Goal: Task Accomplishment & Management: Manage account settings

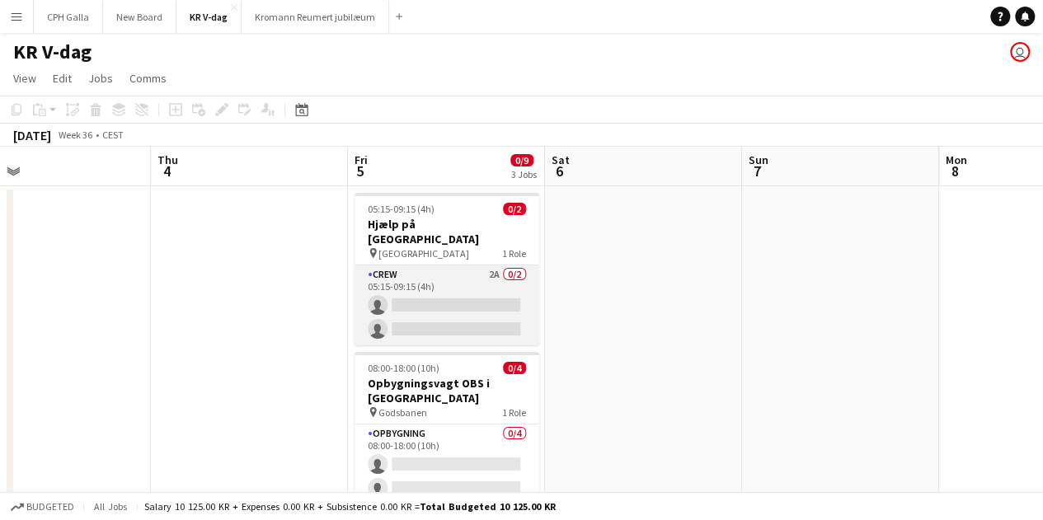
click at [470, 265] on app-card-role "Crew 2A 0/2 05:15-09:15 (4h) single-neutral-actions single-neutral-actions" at bounding box center [446, 305] width 185 height 80
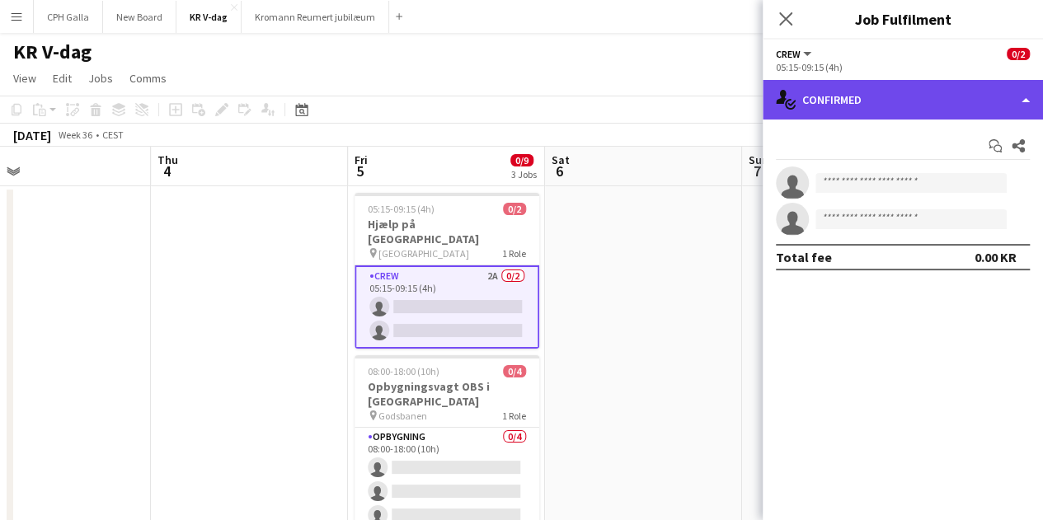
click at [875, 100] on div "single-neutral-actions-check-2 Confirmed" at bounding box center [902, 100] width 280 height 40
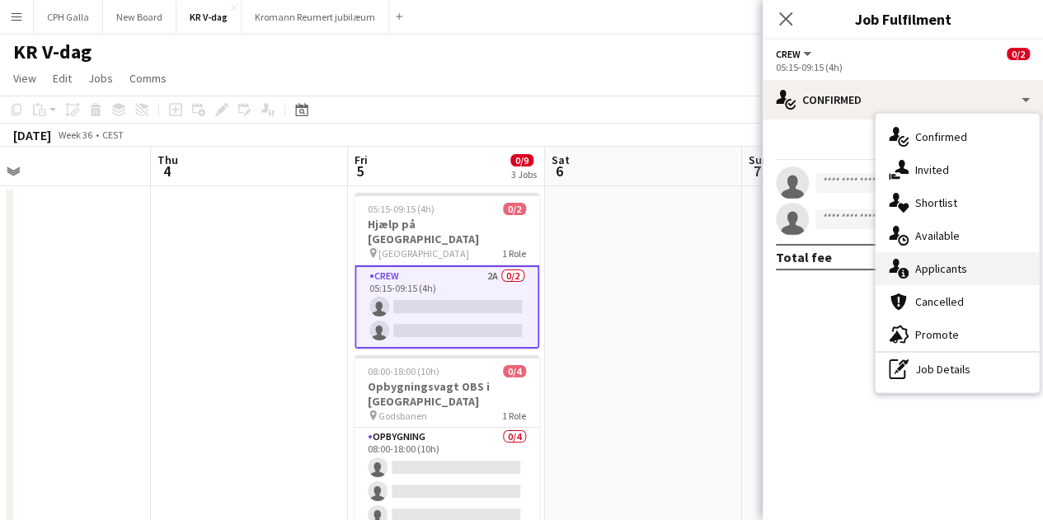
click at [939, 279] on div "single-neutral-actions-information Applicants" at bounding box center [956, 268] width 163 height 33
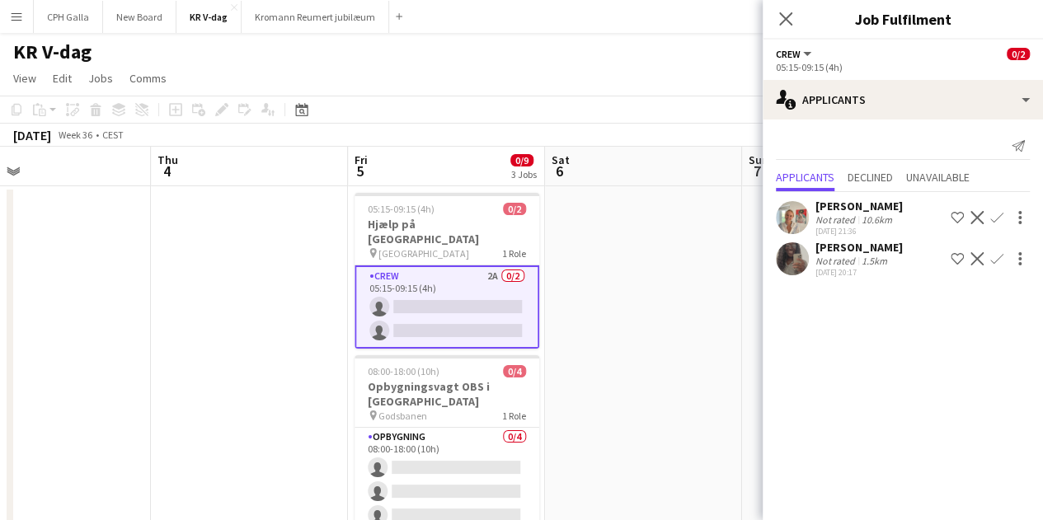
click at [990, 218] on app-icon "Confirm" at bounding box center [996, 217] width 13 height 13
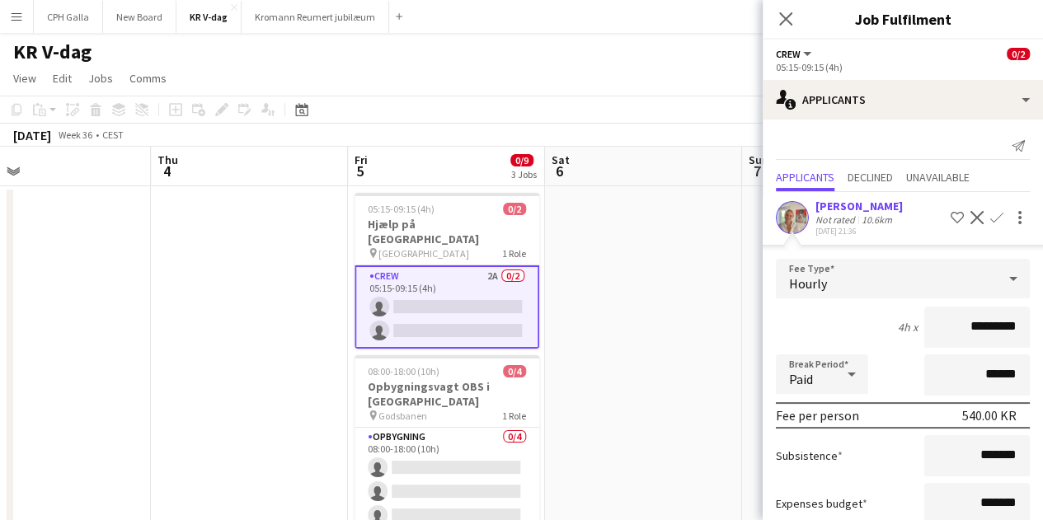
scroll to position [162, 0]
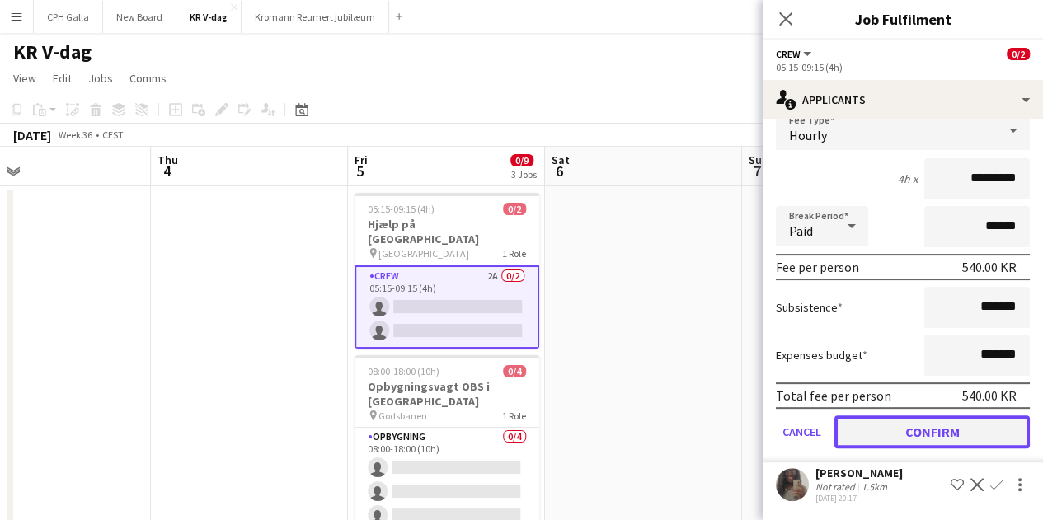
click at [884, 436] on button "Confirm" at bounding box center [931, 431] width 195 height 33
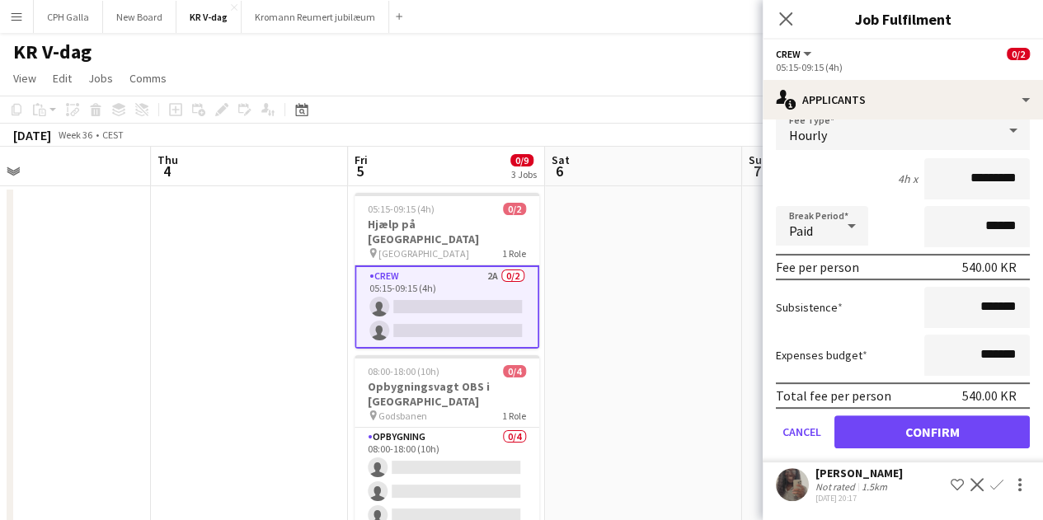
scroll to position [0, 0]
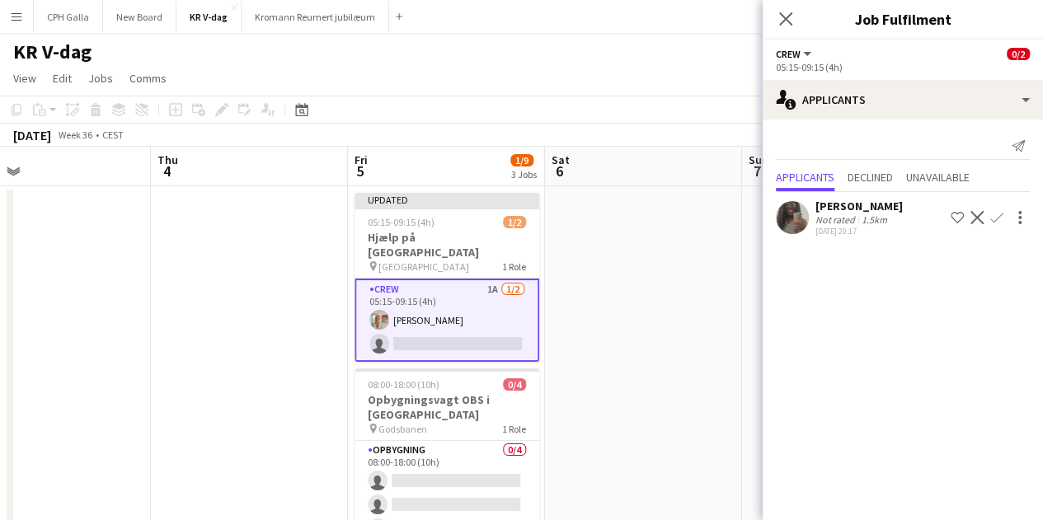
click at [996, 215] on app-icon "Confirm" at bounding box center [996, 217] width 13 height 13
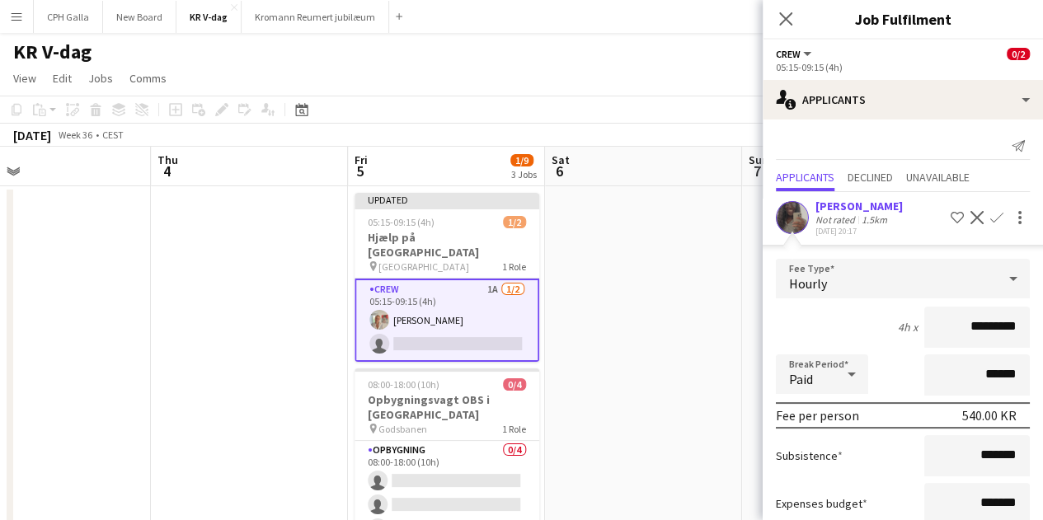
scroll to position [105, 0]
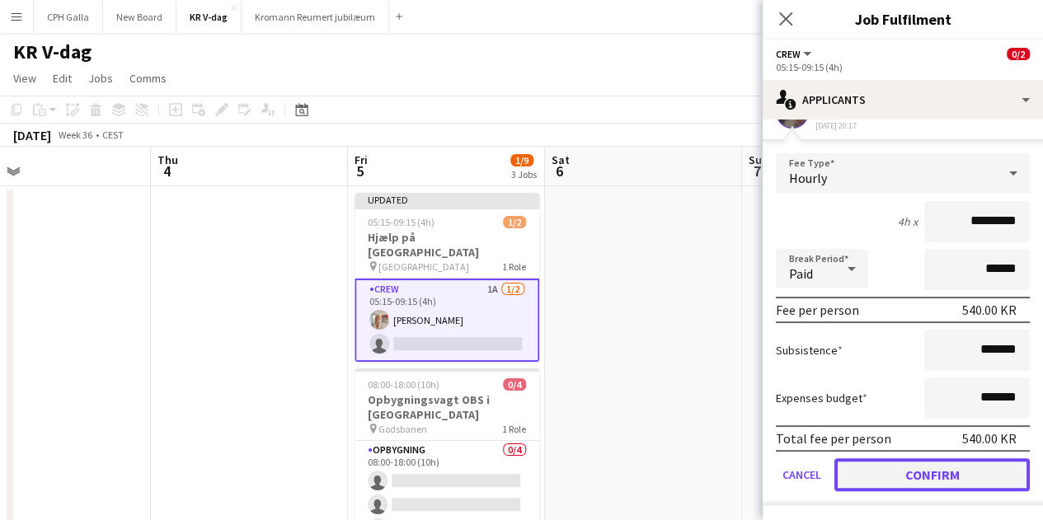
click at [935, 486] on button "Confirm" at bounding box center [931, 474] width 195 height 33
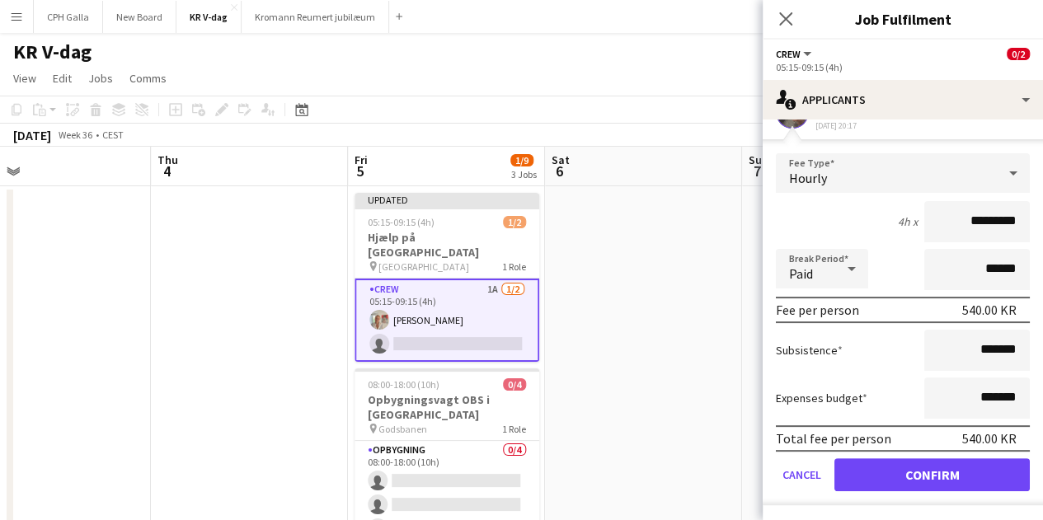
scroll to position [0, 0]
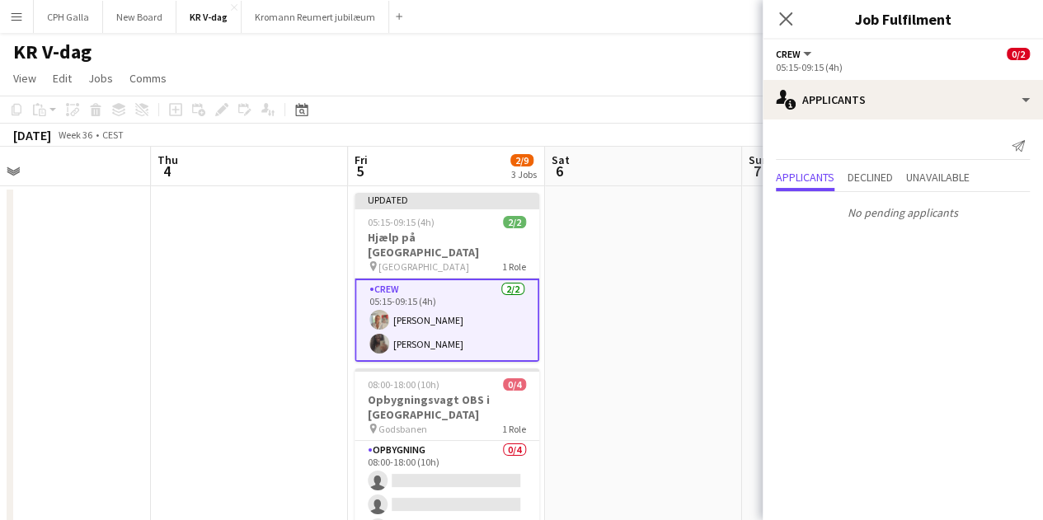
click at [641, 324] on app-date-cell at bounding box center [643, 479] width 197 height 586
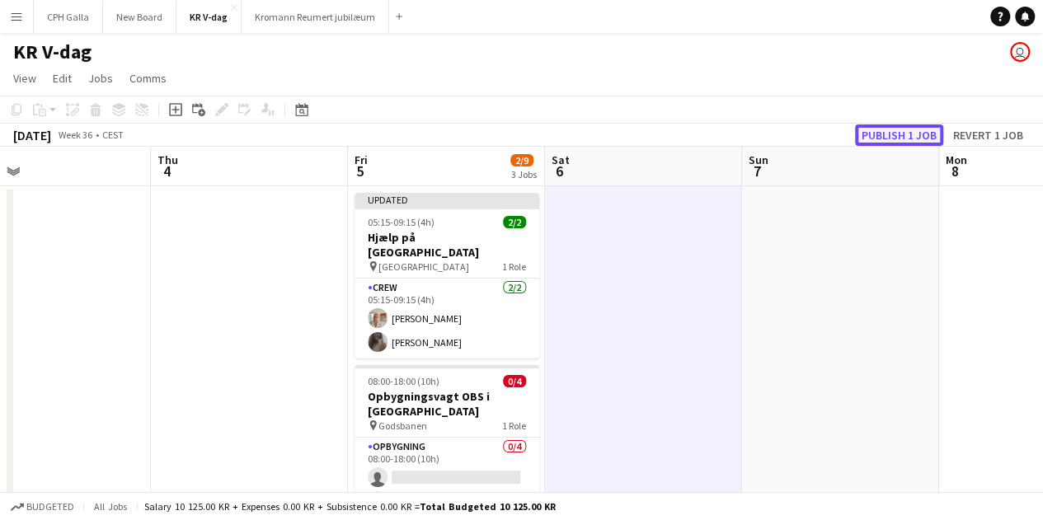
click at [869, 139] on button "Publish 1 job" at bounding box center [899, 134] width 88 height 21
